Goal: Navigation & Orientation: Find specific page/section

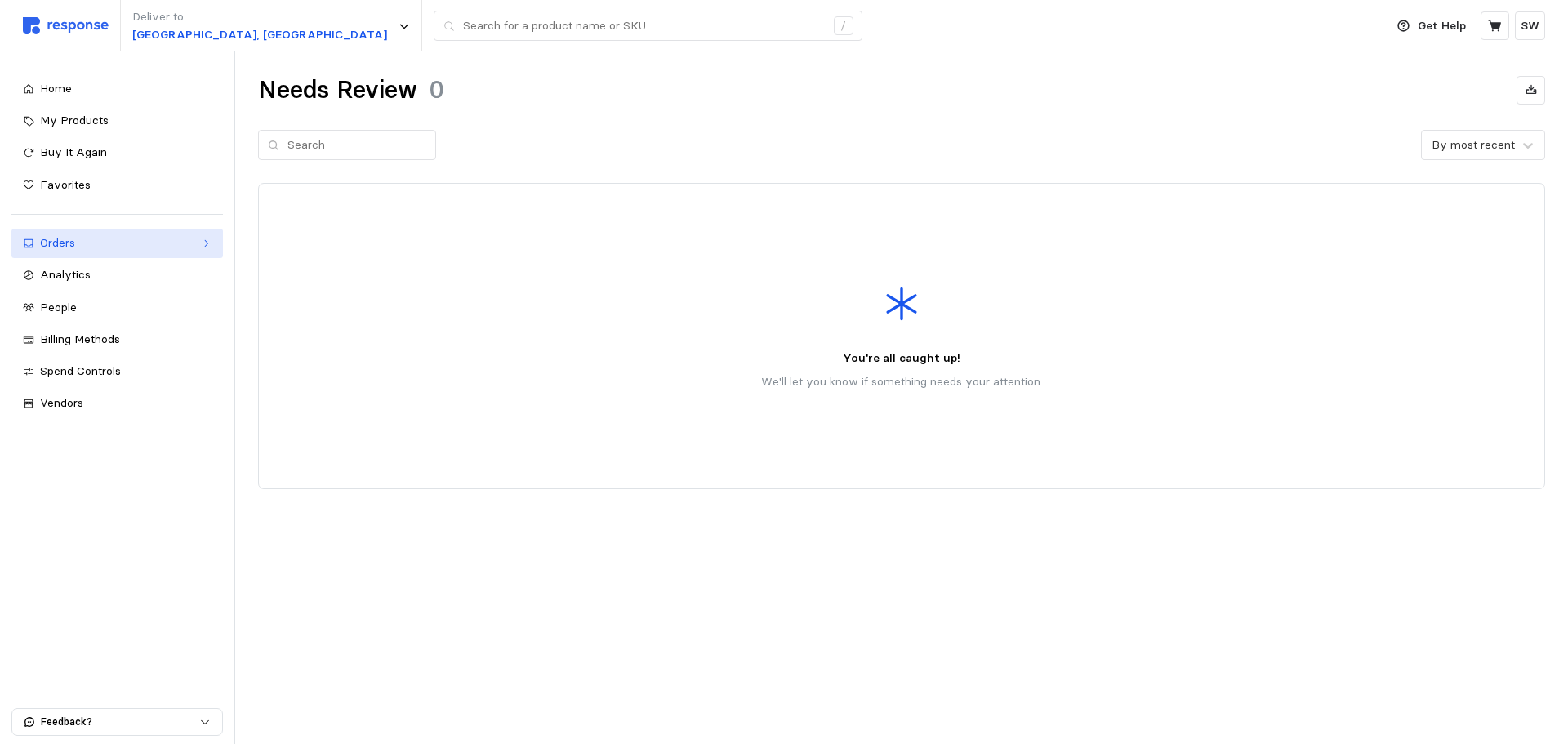
click at [98, 237] on div "Orders" at bounding box center [117, 243] width 155 height 18
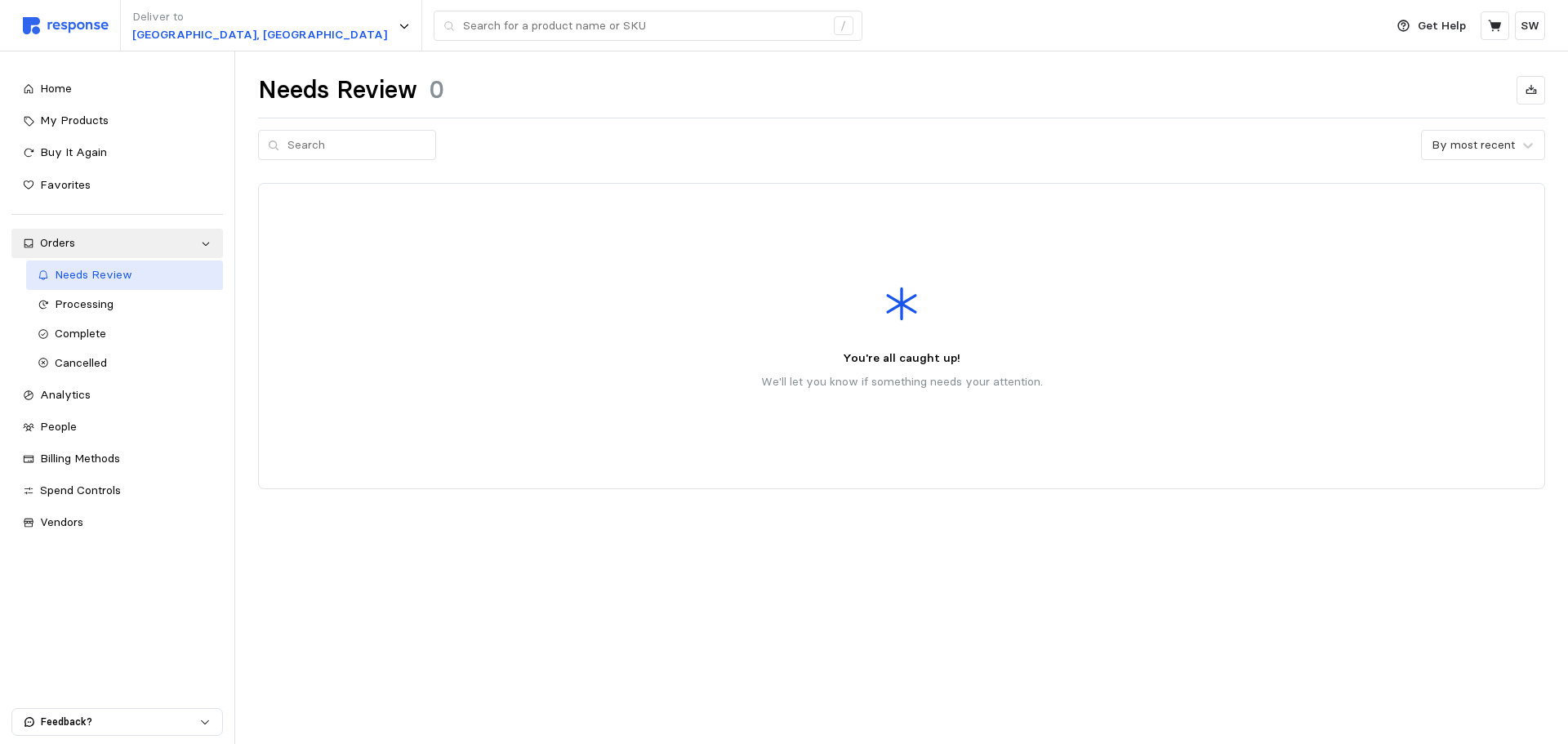
click at [106, 281] on span "Needs Review" at bounding box center [94, 275] width 78 height 15
click at [96, 299] on span "Processing" at bounding box center [84, 304] width 59 height 15
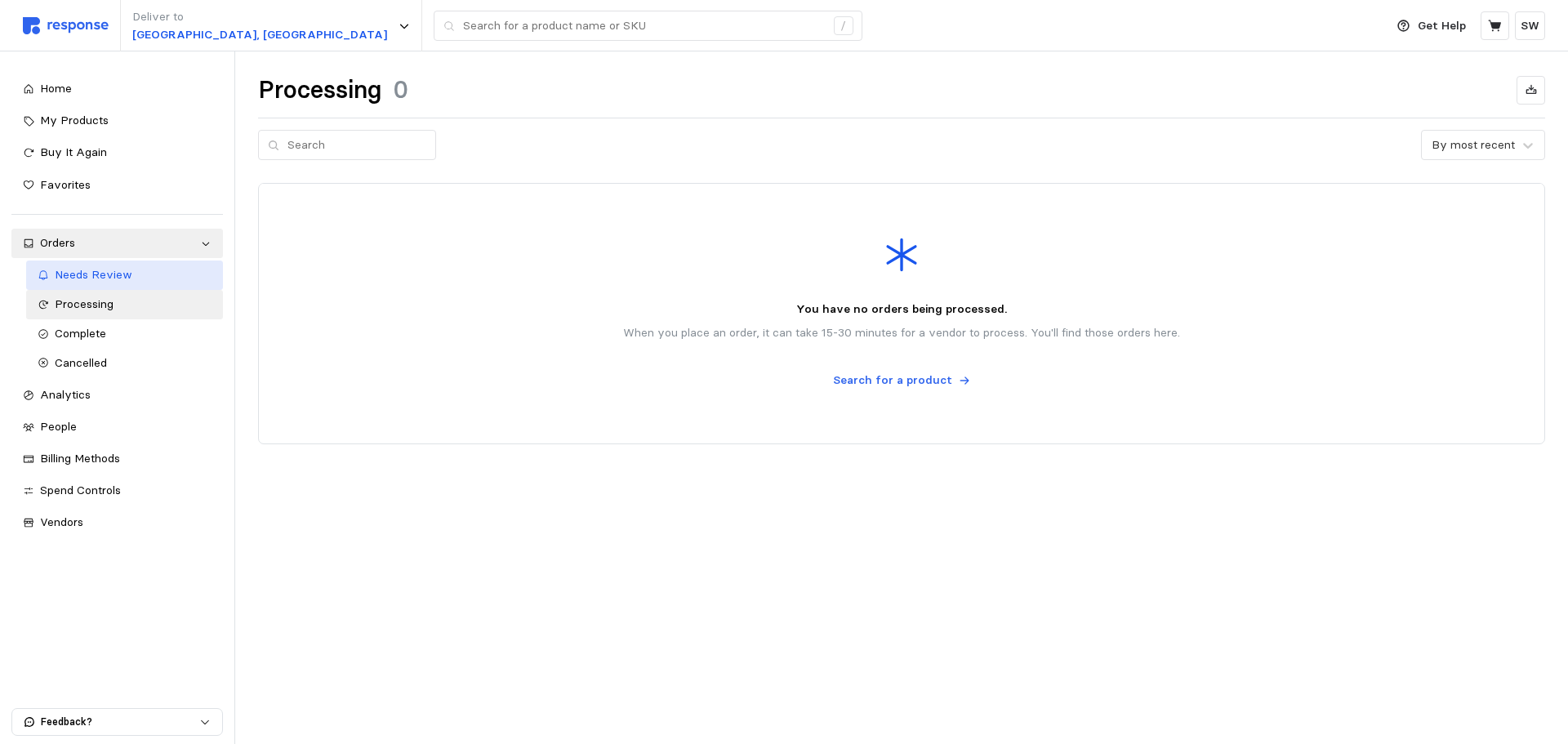
click at [107, 273] on span "Needs Review" at bounding box center [94, 275] width 78 height 15
